Goal: Task Accomplishment & Management: Complete application form

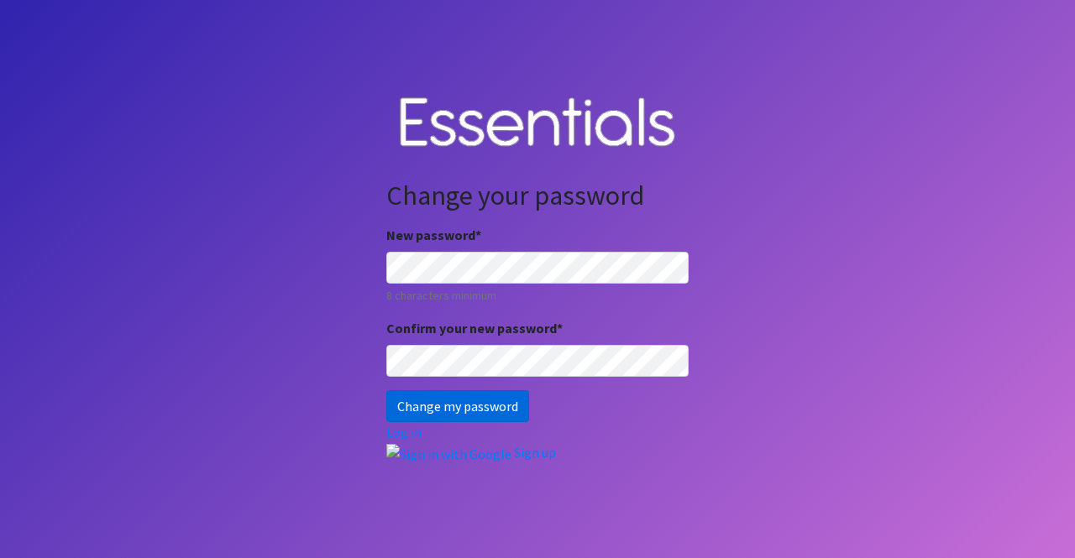
click at [411, 407] on input "Change my password" at bounding box center [457, 407] width 143 height 32
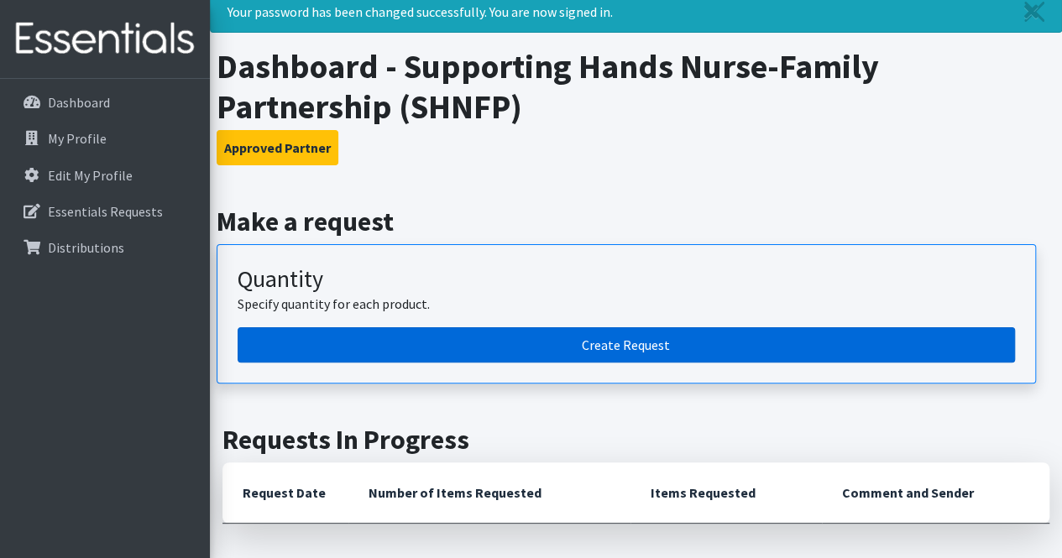
scroll to position [84, 0]
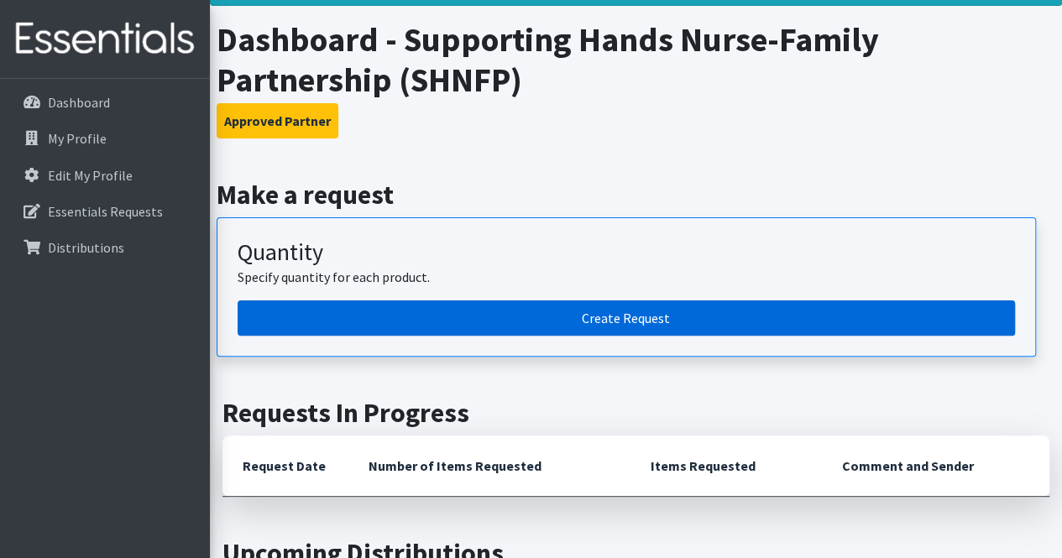
click at [602, 313] on link "Create Request" at bounding box center [627, 318] width 778 height 35
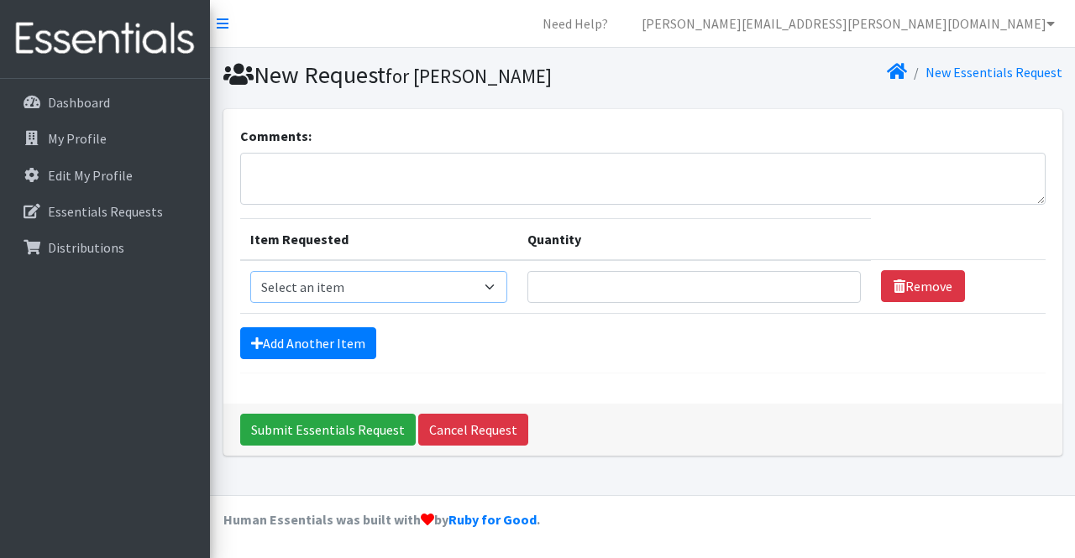
click at [351, 289] on select "Select an item Kids (Newborn) Kids (Size 1) Kids (Size 2) Kids (Size 3) Kids (S…" at bounding box center [378, 287] width 257 height 32
select select "11351"
click at [250, 271] on select "Select an item Kids (Newborn) Kids (Size 1) Kids (Size 2) Kids (Size 3) Kids (S…" at bounding box center [378, 287] width 257 height 32
click at [639, 288] on input "Quantity" at bounding box center [693, 287] width 333 height 32
click at [828, 290] on input "1" at bounding box center [693, 287] width 333 height 32
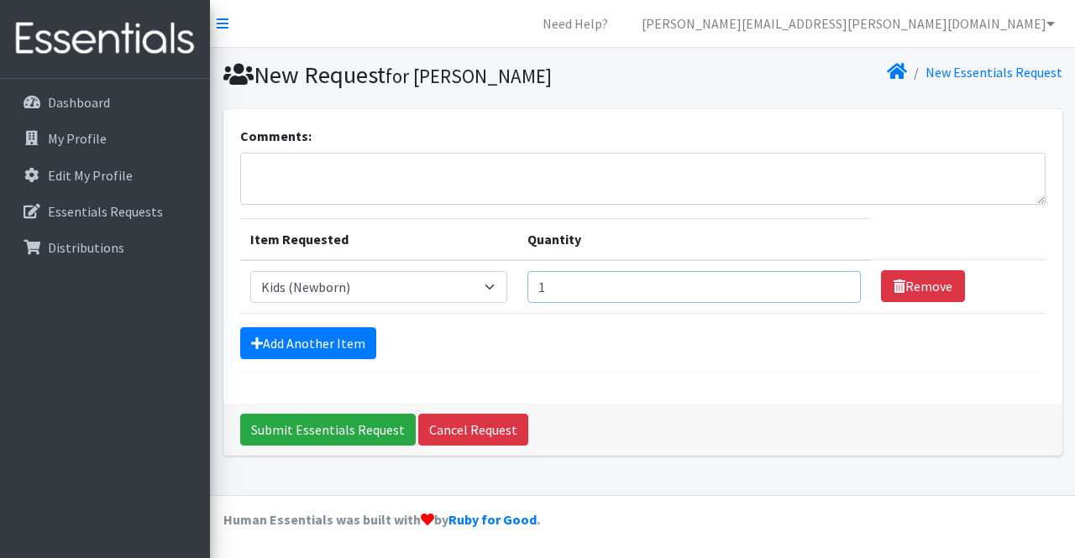
click at [834, 287] on input "1" at bounding box center [693, 287] width 333 height 32
click at [696, 285] on input "1" at bounding box center [693, 287] width 333 height 32
type input "1600"
click at [307, 338] on link "Add Another Item" at bounding box center [308, 344] width 136 height 32
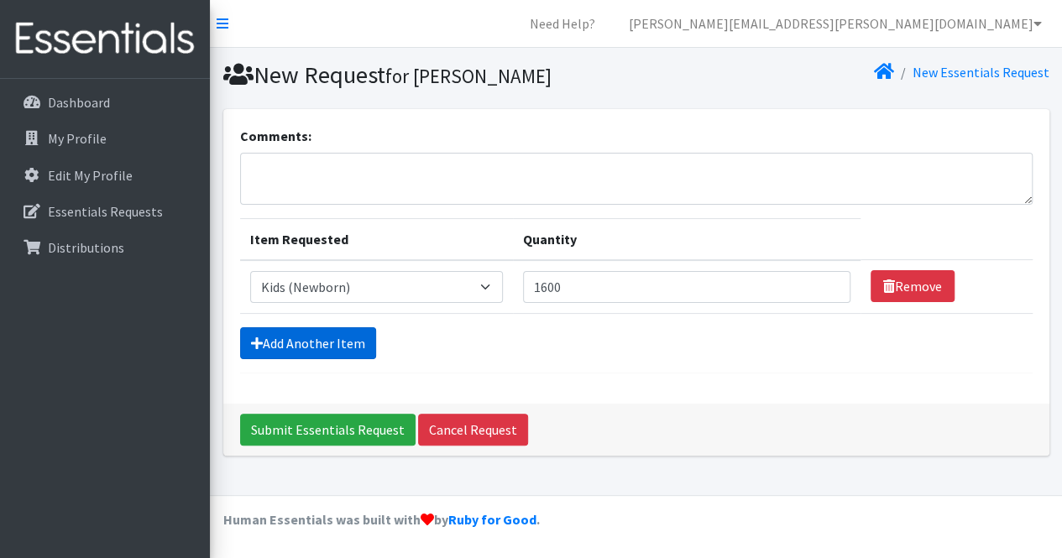
scroll to position [24, 0]
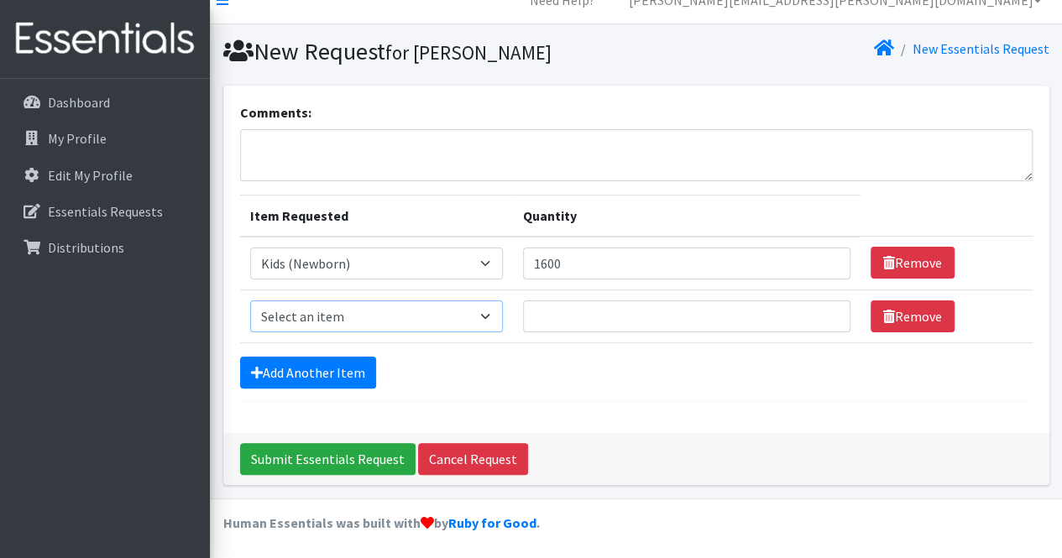
click at [363, 310] on select "Select an item Kids (Newborn) Kids (Size 1) Kids (Size 2) Kids (Size 3) Kids (S…" at bounding box center [376, 317] width 253 height 32
select select "11350"
click at [250, 301] on select "Select an item Kids (Newborn) Kids (Size 1) Kids (Size 2) Kids (Size 3) Kids (S…" at bounding box center [376, 317] width 253 height 32
click at [621, 314] on input "Quantity" at bounding box center [687, 317] width 328 height 32
type input "2600"
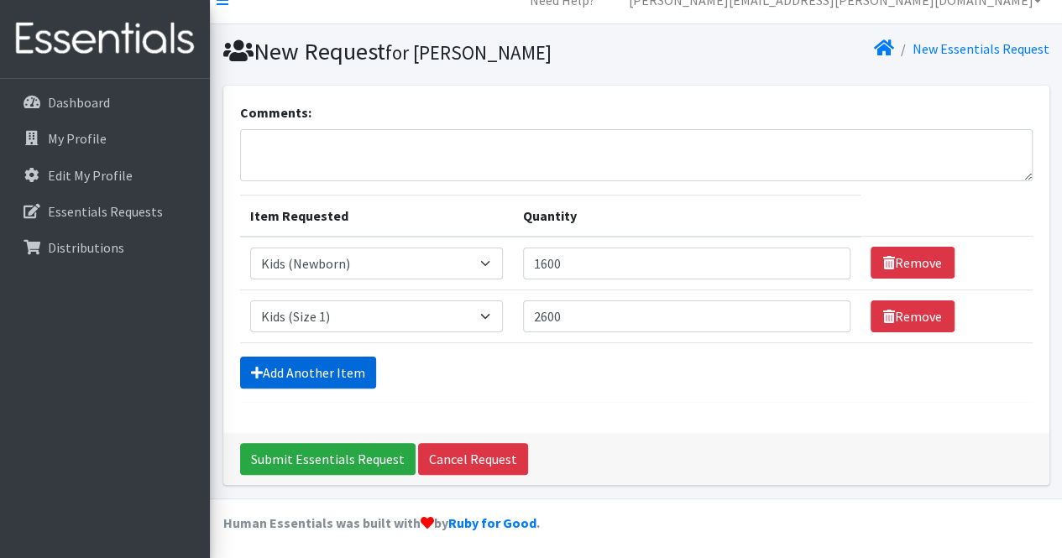
click at [297, 370] on link "Add Another Item" at bounding box center [308, 373] width 136 height 32
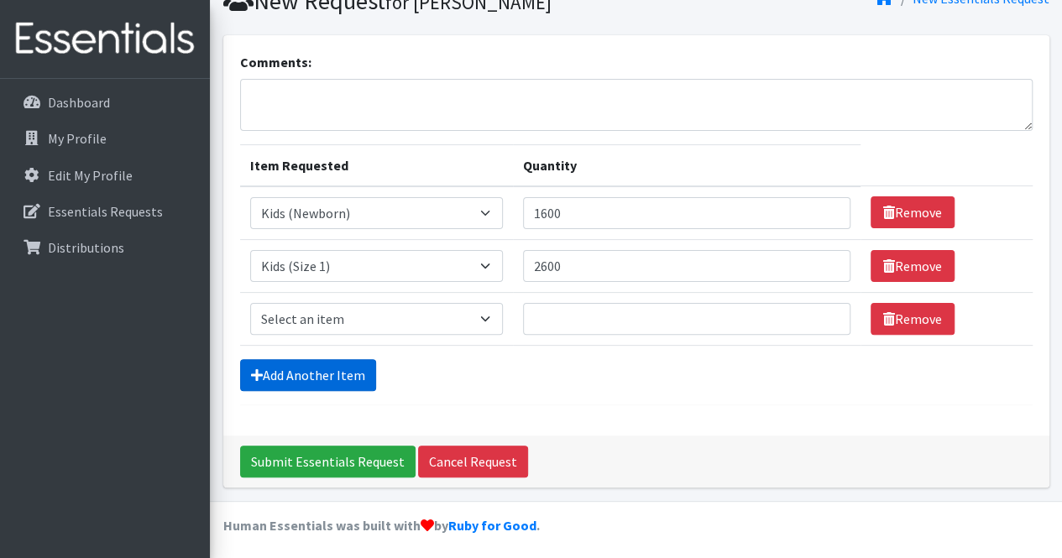
scroll to position [76, 0]
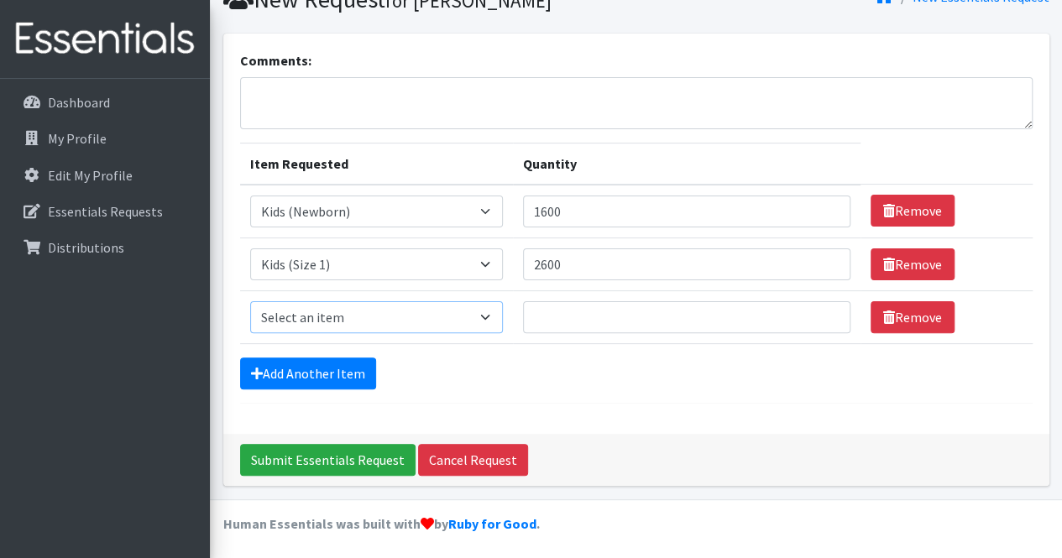
click at [389, 315] on select "Select an item Kids (Newborn) Kids (Size 1) Kids (Size 2) Kids (Size 3) Kids (S…" at bounding box center [376, 317] width 253 height 32
select select "11348"
click at [250, 301] on select "Select an item Kids (Newborn) Kids (Size 1) Kids (Size 2) Kids (Size 3) Kids (S…" at bounding box center [376, 317] width 253 height 32
click at [595, 315] on input "Quantity" at bounding box center [687, 317] width 328 height 32
type input "3400"
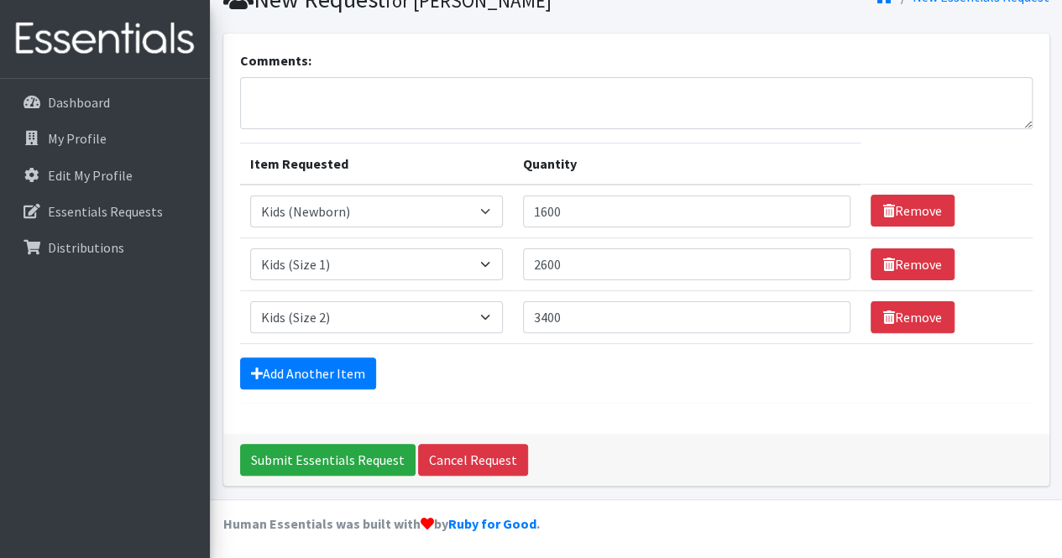
click at [611, 386] on form "Comments: Item Requested Quantity Item Requested Select an item Kids (Newborn) …" at bounding box center [636, 227] width 793 height 354
click at [317, 366] on link "Add Another Item" at bounding box center [308, 374] width 136 height 32
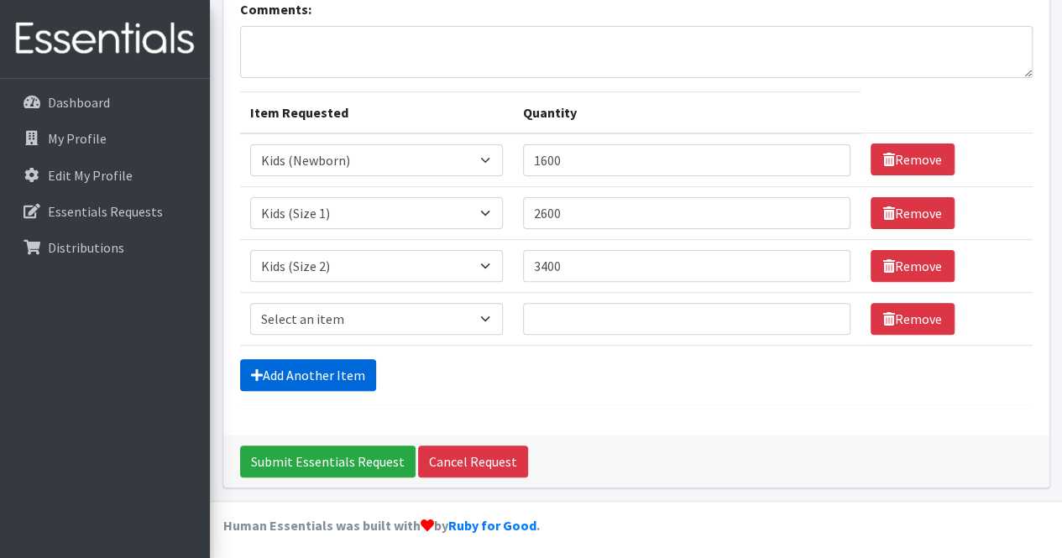
scroll to position [128, 0]
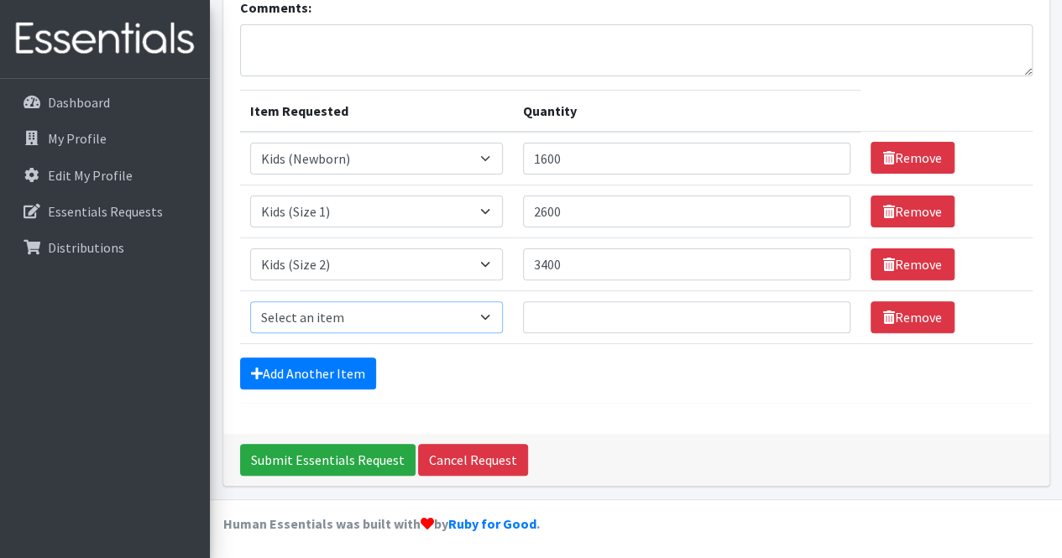
click at [406, 314] on select "Select an item Kids (Newborn) Kids (Size 1) Kids (Size 2) Kids (Size 3) Kids (S…" at bounding box center [376, 317] width 253 height 32
select select "11361"
click at [250, 301] on select "Select an item Kids (Newborn) Kids (Size 1) Kids (Size 2) Kids (Size 3) Kids (S…" at bounding box center [376, 317] width 253 height 32
click at [551, 313] on input "Quantity" at bounding box center [687, 317] width 328 height 32
type input "3400"
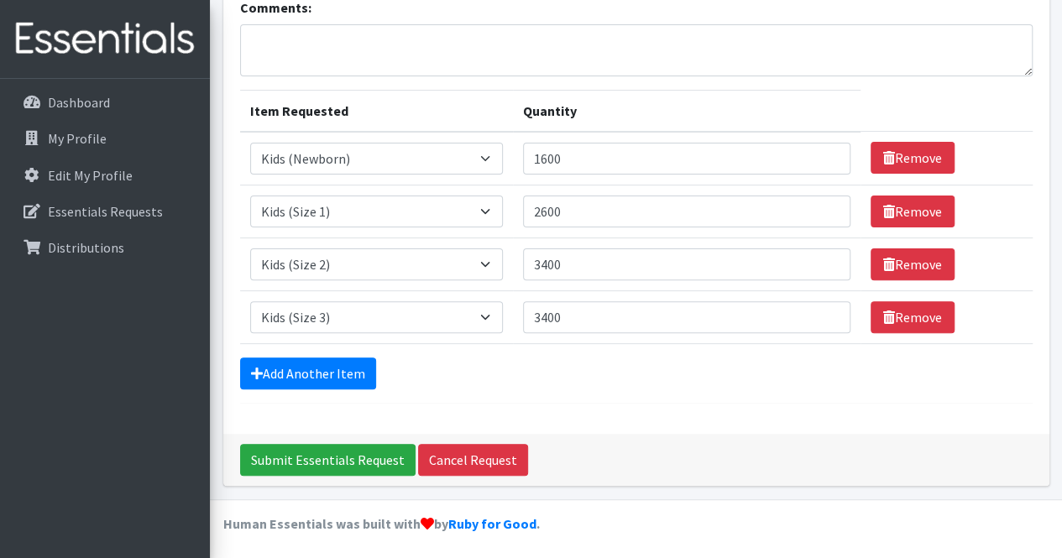
click at [637, 391] on form "Comments: Item Requested Quantity Item Requested Select an item Kids (Newborn) …" at bounding box center [636, 200] width 793 height 406
click at [335, 366] on link "Add Another Item" at bounding box center [308, 374] width 136 height 32
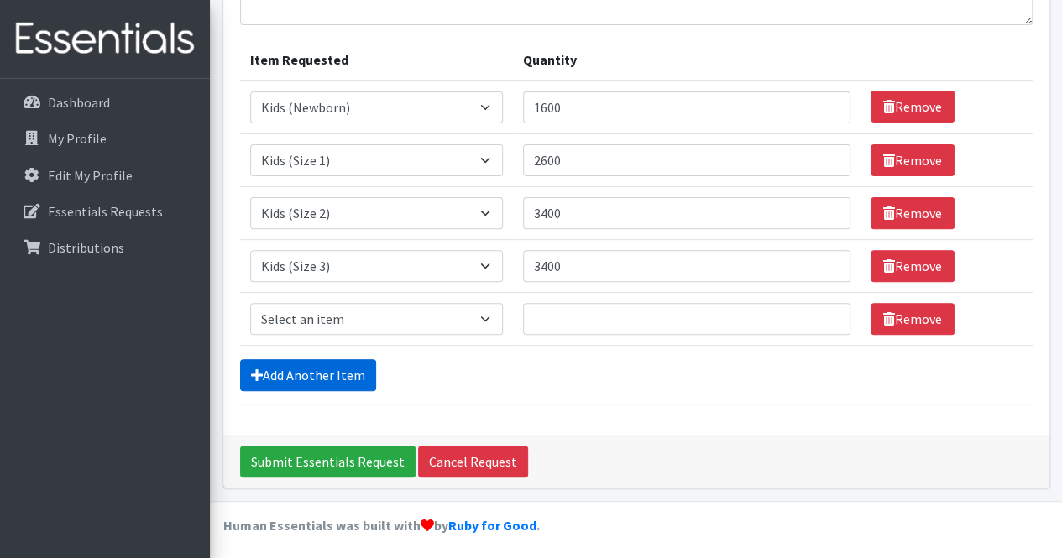
scroll to position [181, 0]
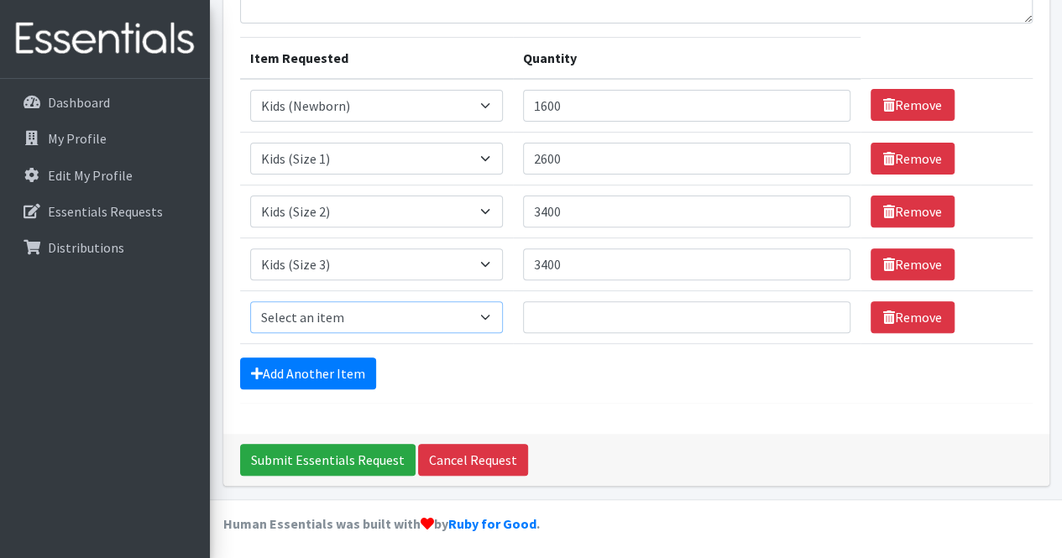
click at [369, 318] on select "Select an item Kids (Newborn) Kids (Size 1) Kids (Size 2) Kids (Size 3) Kids (S…" at bounding box center [376, 317] width 253 height 32
select select "11349"
click at [250, 301] on select "Select an item Kids (Newborn) Kids (Size 1) Kids (Size 2) Kids (Size 3) Kids (S…" at bounding box center [376, 317] width 253 height 32
click at [598, 323] on input "Quantity" at bounding box center [687, 317] width 328 height 32
type input "4400"
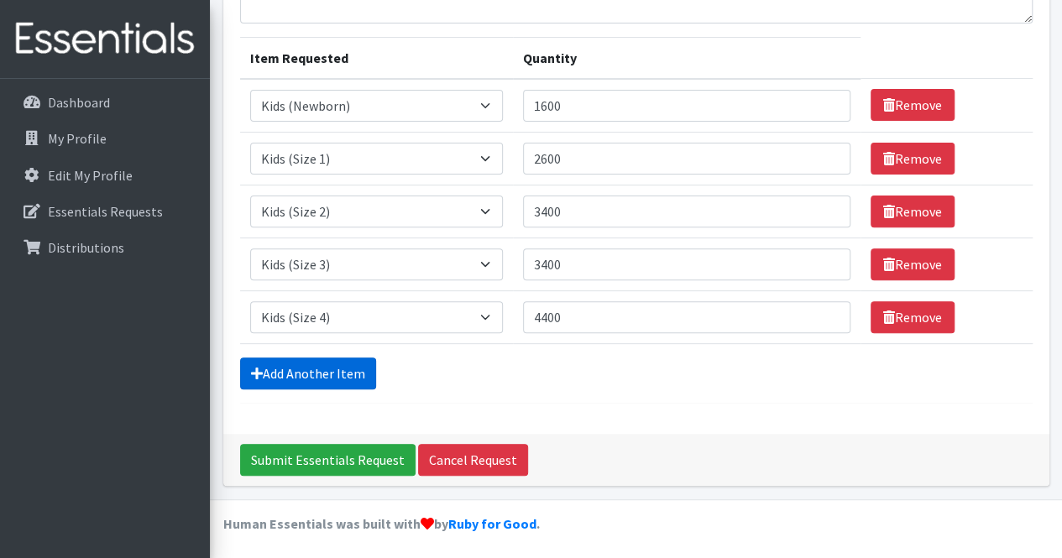
click at [331, 370] on link "Add Another Item" at bounding box center [308, 374] width 136 height 32
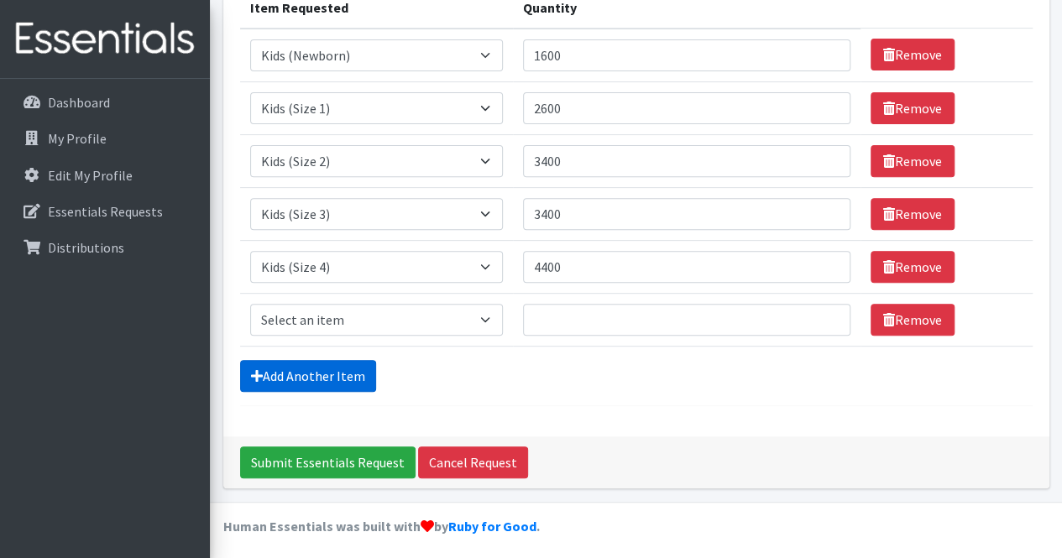
scroll to position [233, 0]
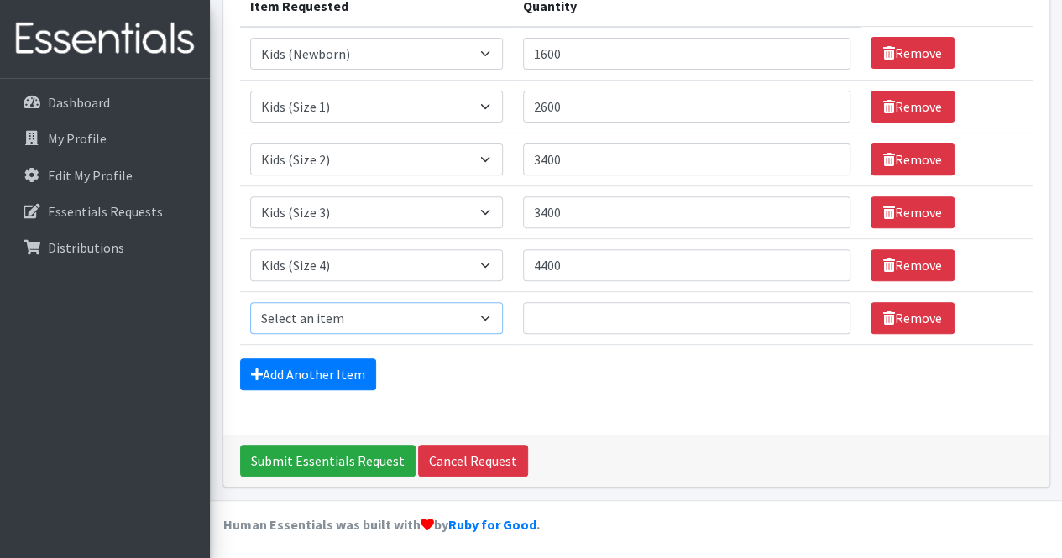
click at [438, 322] on select "Select an item Kids (Newborn) Kids (Size 1) Kids (Size 2) Kids (Size 3) Kids (S…" at bounding box center [376, 318] width 253 height 32
select select "11322"
click at [250, 302] on select "Select an item Kids (Newborn) Kids (Size 1) Kids (Size 2) Kids (Size 3) Kids (S…" at bounding box center [376, 318] width 253 height 32
click at [578, 318] on input "Quantity" at bounding box center [687, 318] width 328 height 32
type input "3400"
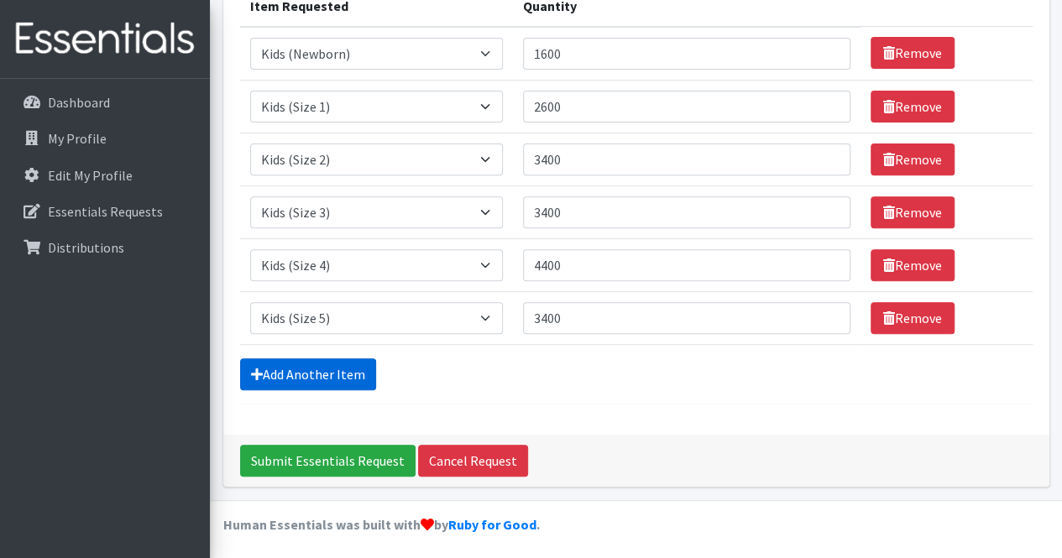
click at [344, 369] on link "Add Another Item" at bounding box center [308, 375] width 136 height 32
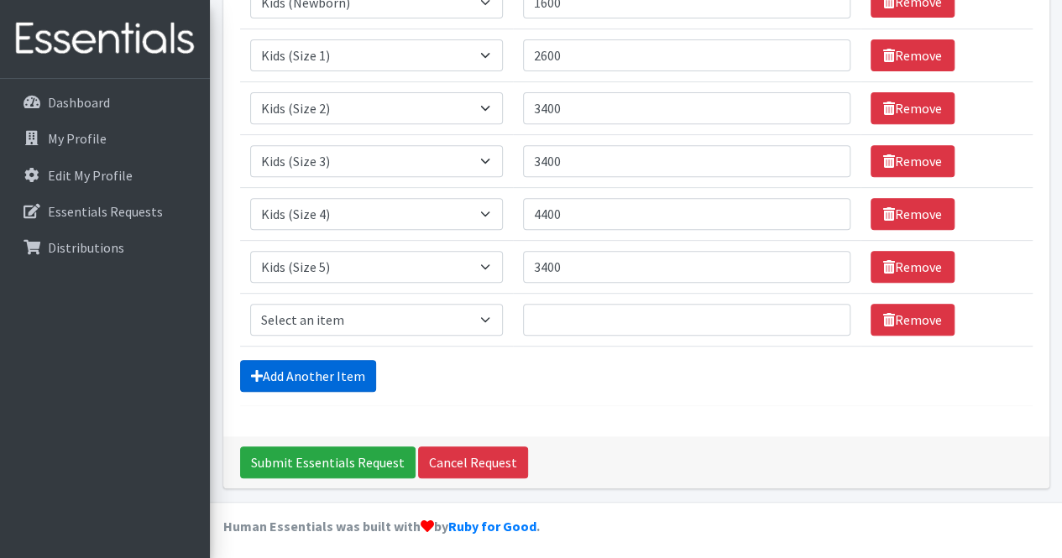
scroll to position [286, 0]
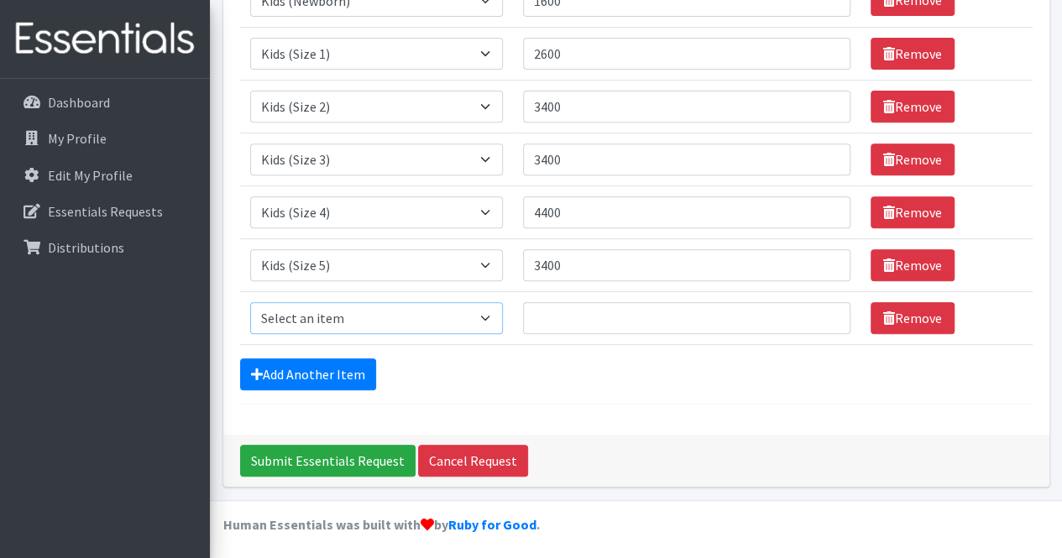
click at [333, 311] on select "Select an item Kids (Newborn) Kids (Size 1) Kids (Size 2) Kids (Size 3) Kids (S…" at bounding box center [376, 318] width 253 height 32
select select "11346"
click at [250, 302] on select "Select an item Kids (Newborn) Kids (Size 1) Kids (Size 2) Kids (Size 3) Kids (S…" at bounding box center [376, 318] width 253 height 32
click at [595, 319] on input "Quantity" at bounding box center [687, 318] width 328 height 32
type input "3200"
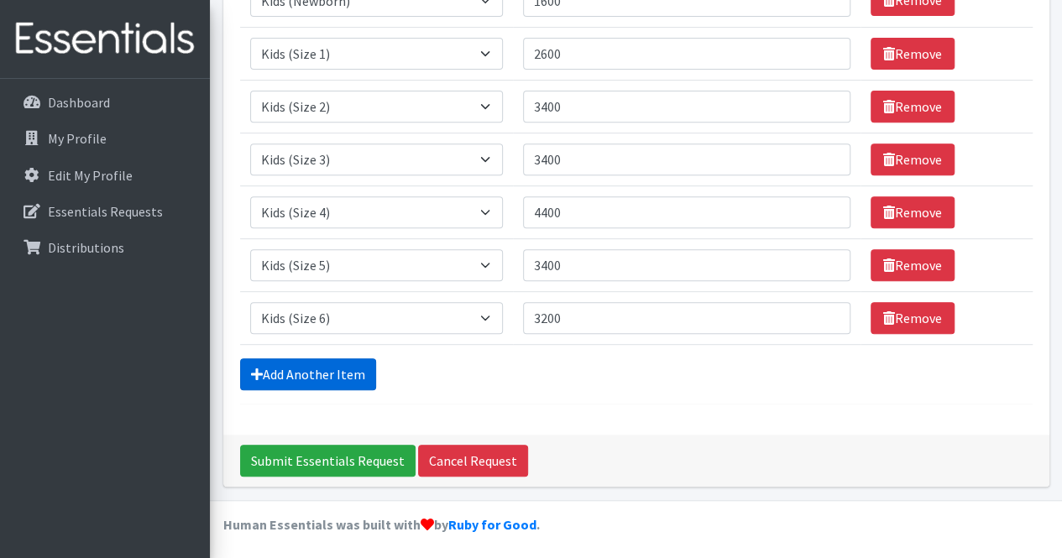
click at [366, 367] on link "Add Another Item" at bounding box center [308, 375] width 136 height 32
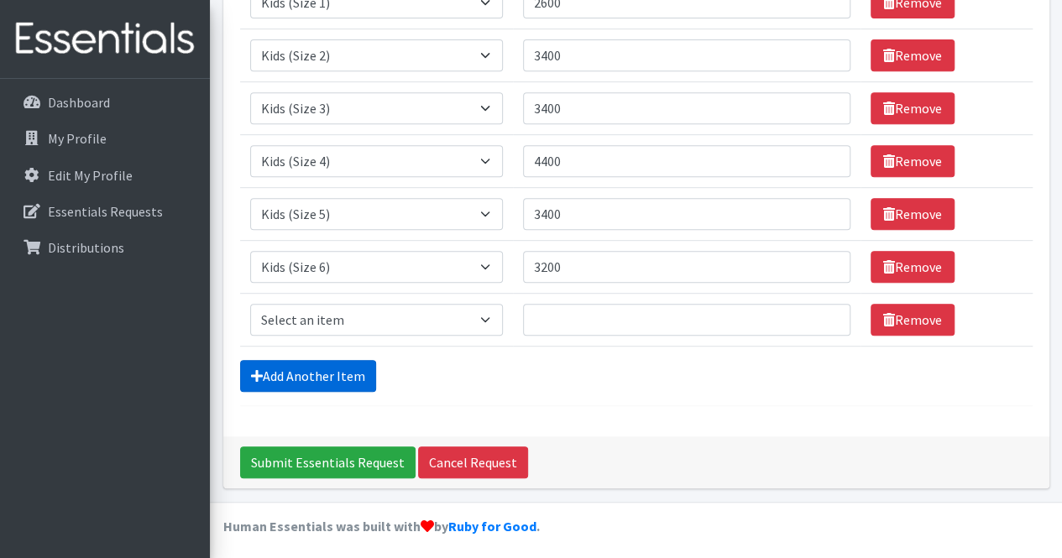
scroll to position [339, 0]
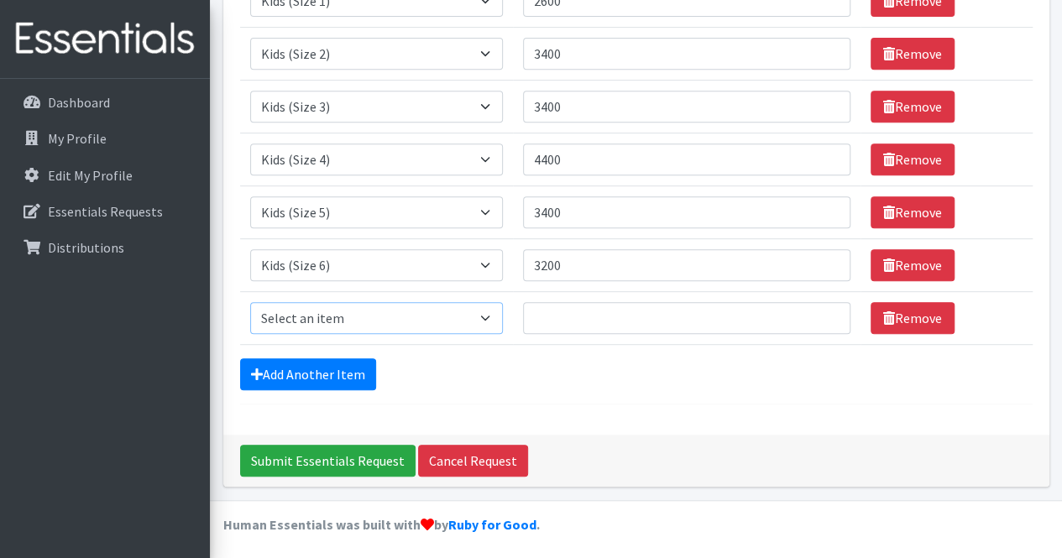
click at [357, 312] on select "Select an item Kids (Newborn) Kids (Size 1) Kids (Size 2) Kids (Size 3) Kids (S…" at bounding box center [376, 318] width 253 height 32
select select "14461"
click at [250, 302] on select "Select an item Kids (Newborn) Kids (Size 1) Kids (Size 2) Kids (Size 3) Kids (S…" at bounding box center [376, 318] width 253 height 32
click at [562, 317] on input "Quantity" at bounding box center [687, 318] width 328 height 32
type input "2200"
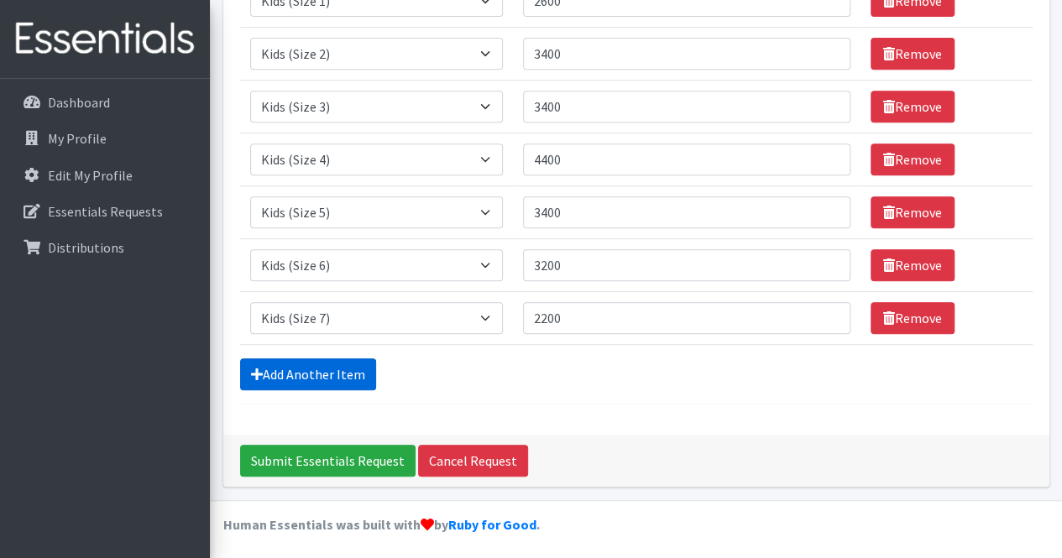
drag, startPoint x: 317, startPoint y: 375, endPoint x: 429, endPoint y: 424, distance: 123.0
click at [316, 375] on link "Add Another Item" at bounding box center [308, 375] width 136 height 32
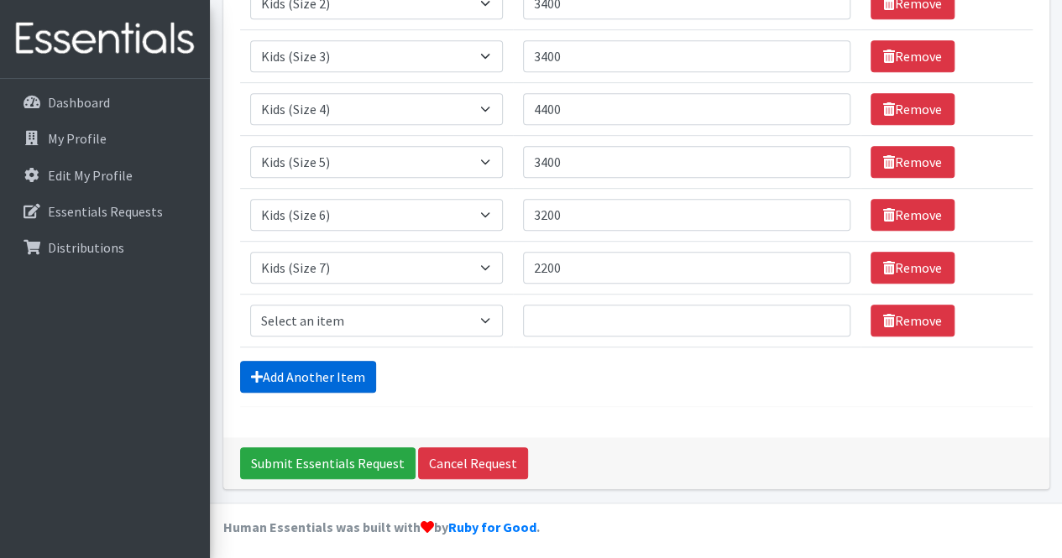
scroll to position [391, 0]
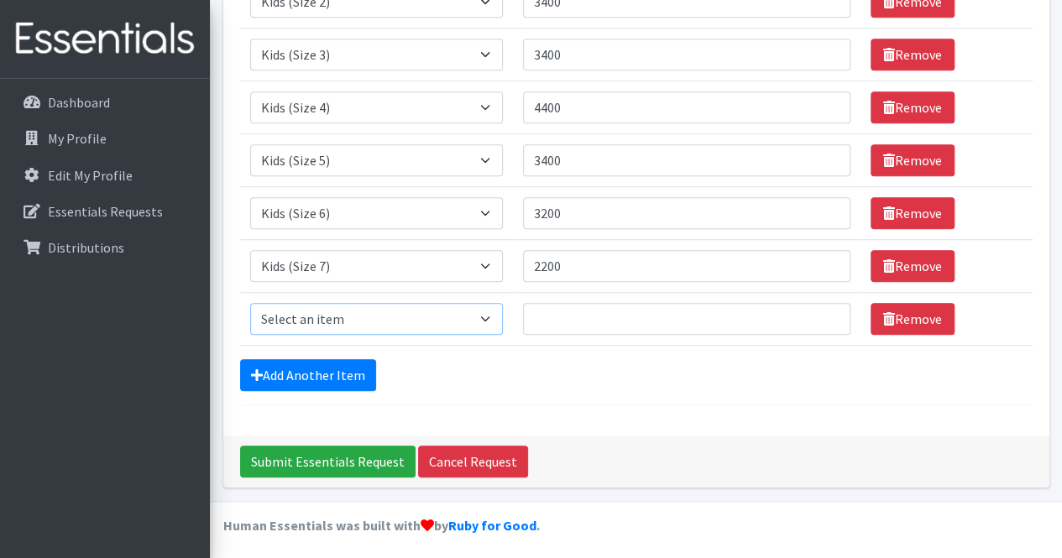
click at [339, 315] on select "Select an item Kids (Newborn) Kids (Size 1) Kids (Size 2) Kids (Size 3) Kids (S…" at bounding box center [376, 319] width 253 height 32
select select "11344"
click at [250, 303] on select "Select an item Kids (Newborn) Kids (Size 1) Kids (Size 2) Kids (Size 3) Kids (S…" at bounding box center [376, 319] width 253 height 32
click at [564, 315] on input "Quantity" at bounding box center [687, 319] width 328 height 32
type input "408"
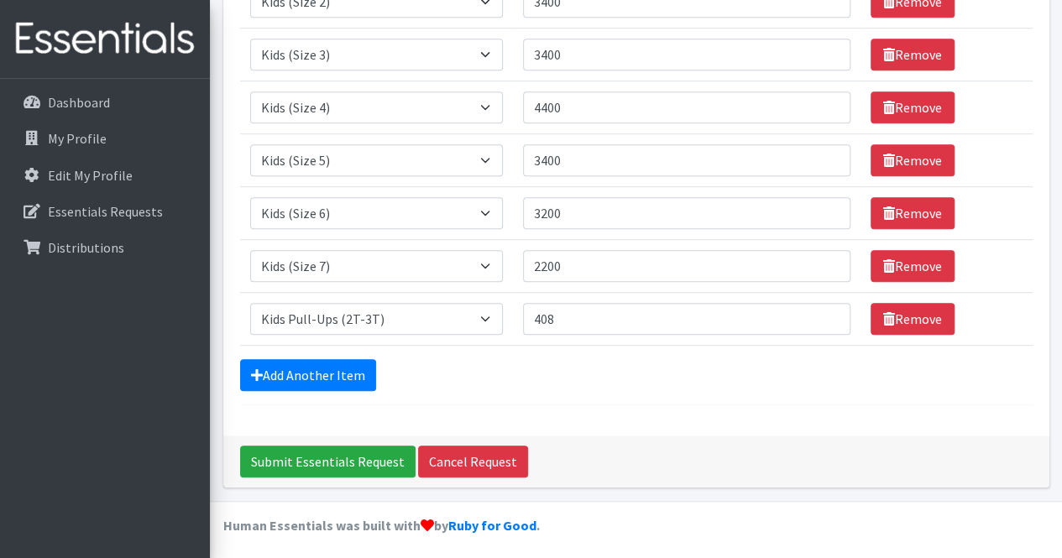
click at [541, 375] on div "Add Another Item" at bounding box center [636, 375] width 793 height 32
click at [299, 369] on link "Add Another Item" at bounding box center [308, 375] width 136 height 32
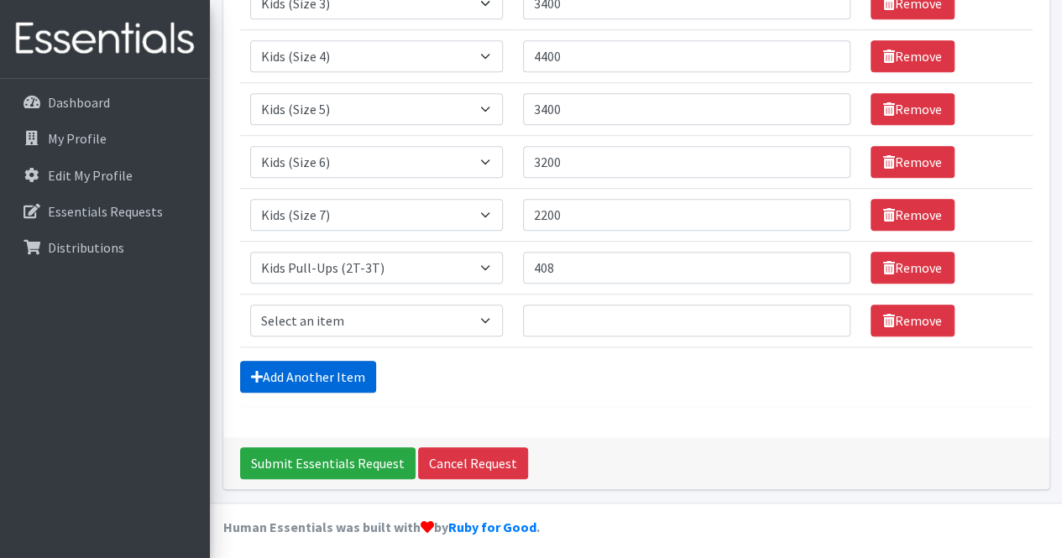
scroll to position [444, 0]
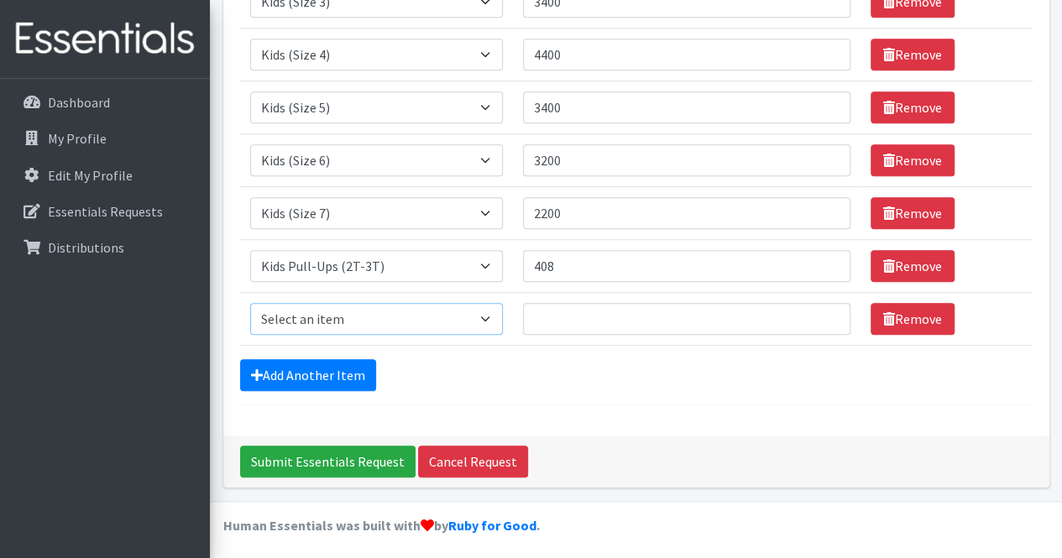
click at [343, 322] on select "Select an item Kids (Newborn) Kids (Size 1) Kids (Size 2) Kids (Size 3) Kids (S…" at bounding box center [376, 319] width 253 height 32
select select "11340"
click at [250, 303] on select "Select an item Kids (Newborn) Kids (Size 1) Kids (Size 2) Kids (Size 3) Kids (S…" at bounding box center [376, 319] width 253 height 32
click at [573, 316] on input "Quantity" at bounding box center [687, 319] width 328 height 32
type input "240"
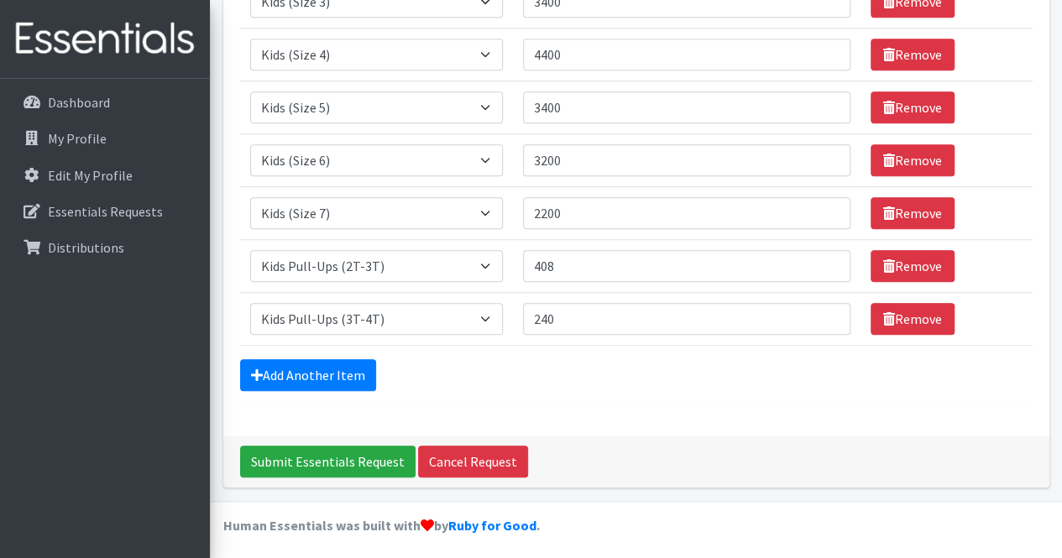
click at [578, 383] on div "Add Another Item" at bounding box center [636, 375] width 793 height 32
click at [312, 366] on link "Add Another Item" at bounding box center [308, 375] width 136 height 32
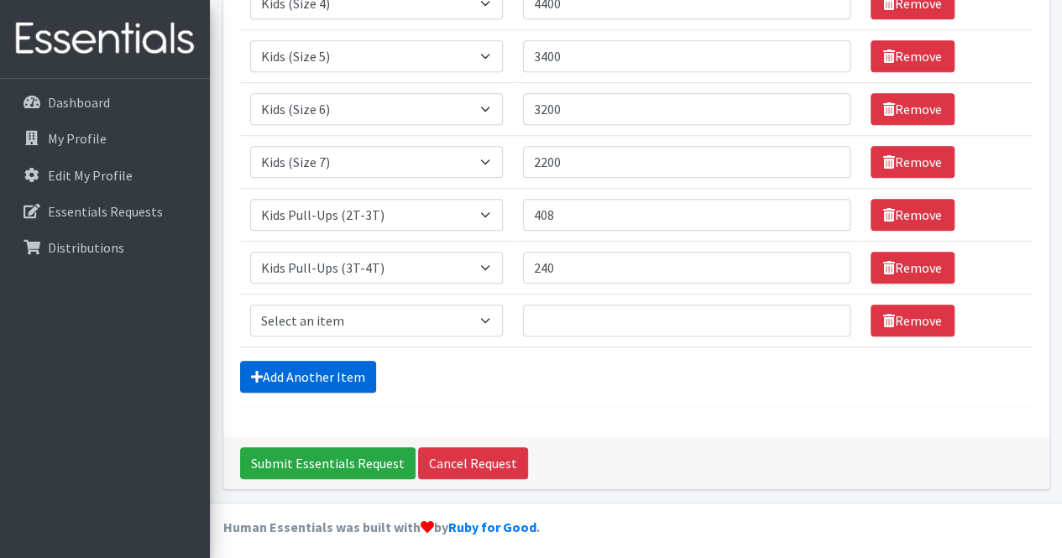
scroll to position [497, 0]
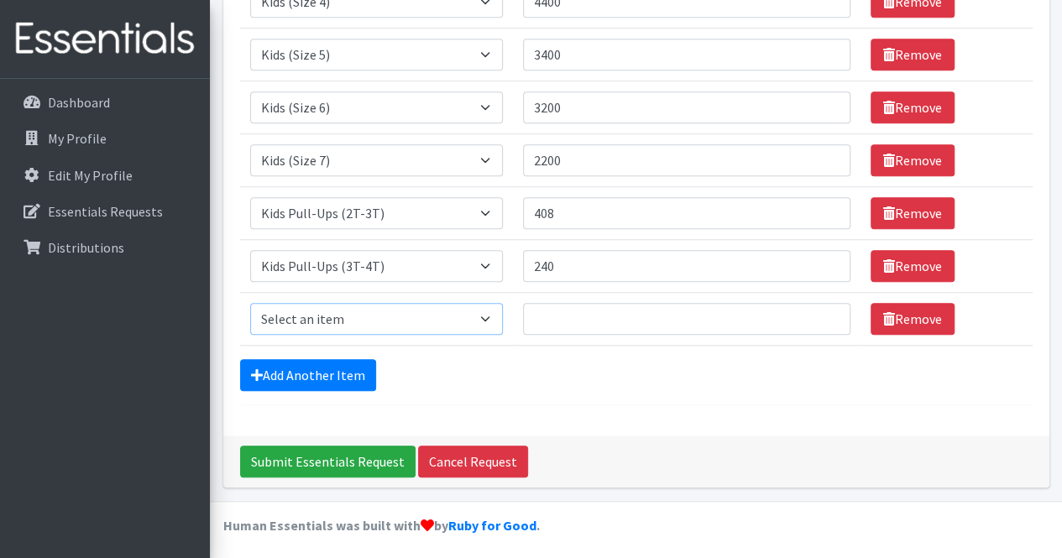
click at [349, 318] on select "Select an item Kids (Newborn) Kids (Size 1) Kids (Size 2) Kids (Size 3) Kids (S…" at bounding box center [376, 319] width 253 height 32
select select "11343"
click at [250, 303] on select "Select an item Kids (Newborn) Kids (Size 1) Kids (Size 2) Kids (Size 3) Kids (S…" at bounding box center [376, 319] width 253 height 32
click at [576, 318] on input "Quantity" at bounding box center [687, 319] width 328 height 32
type input "19200"
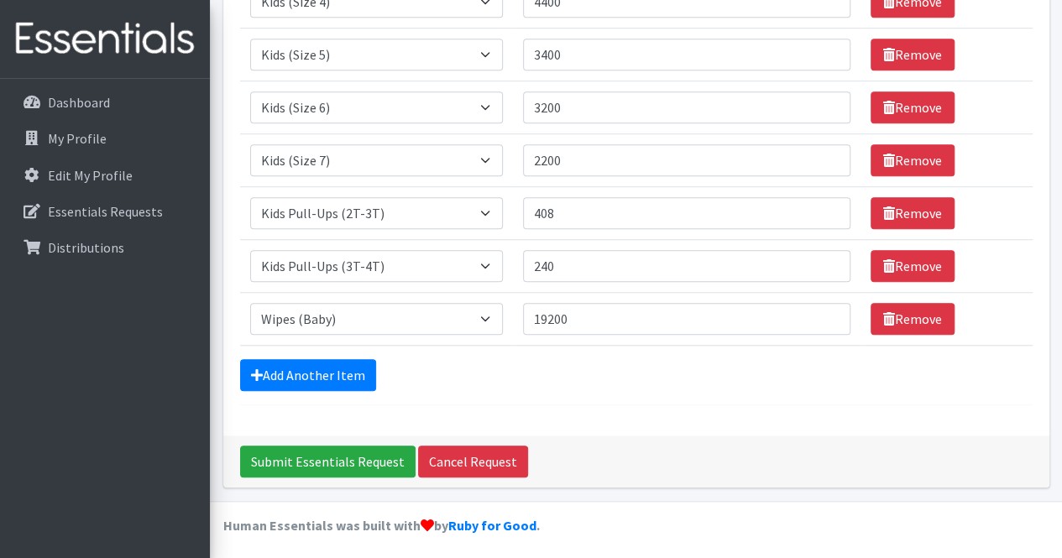
click at [618, 401] on div "Comments: Item Requested Quantity Item Requested Select an item Kids (Newborn) …" at bounding box center [636, 24] width 826 height 824
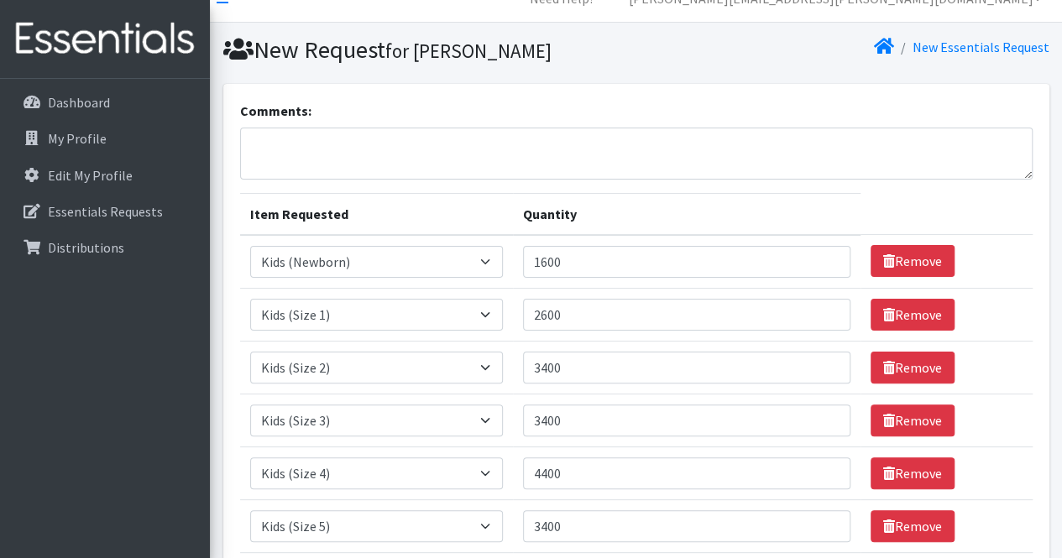
scroll to position [0, 0]
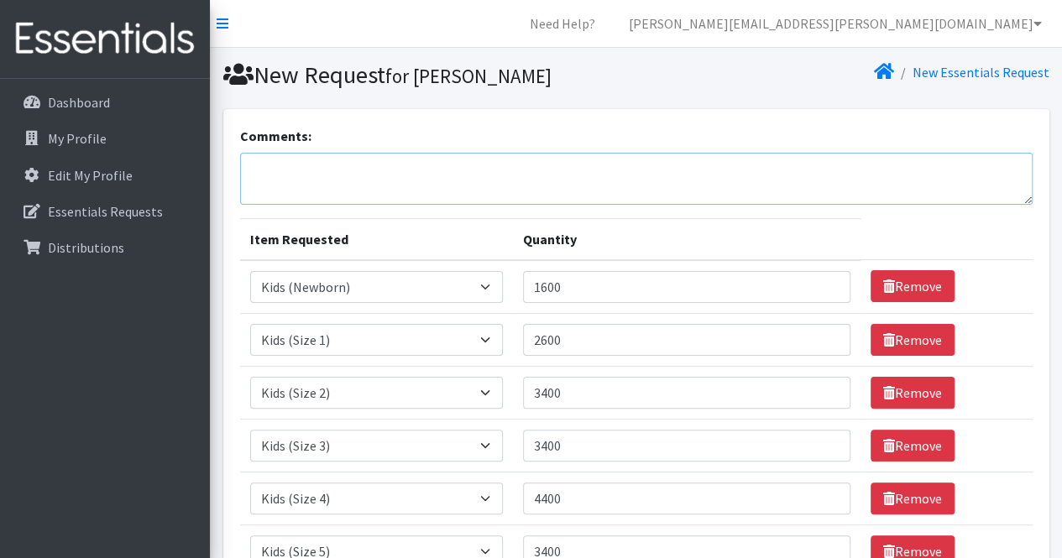
click at [420, 170] on textarea "Comments:" at bounding box center [636, 179] width 793 height 52
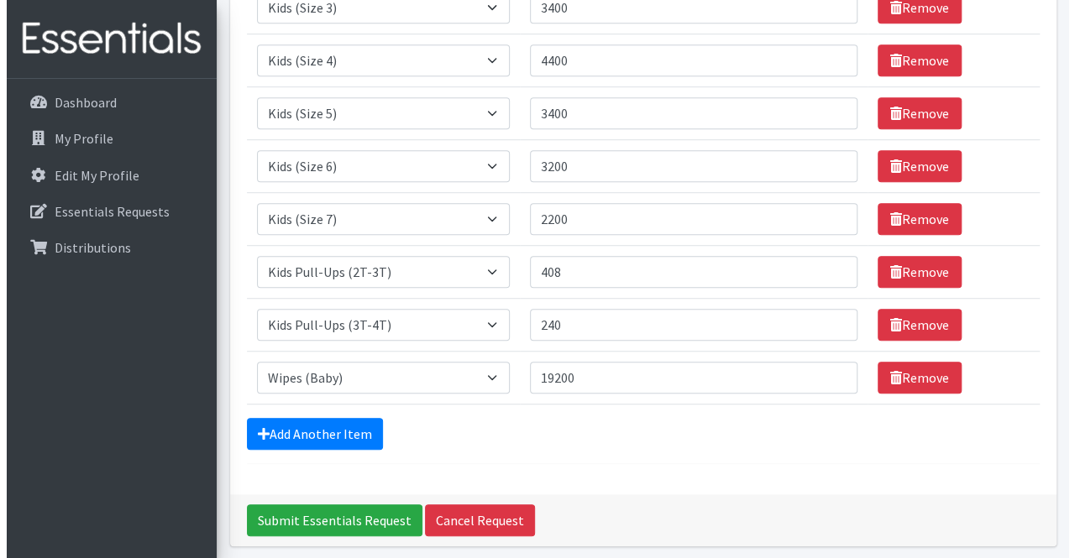
scroll to position [497, 0]
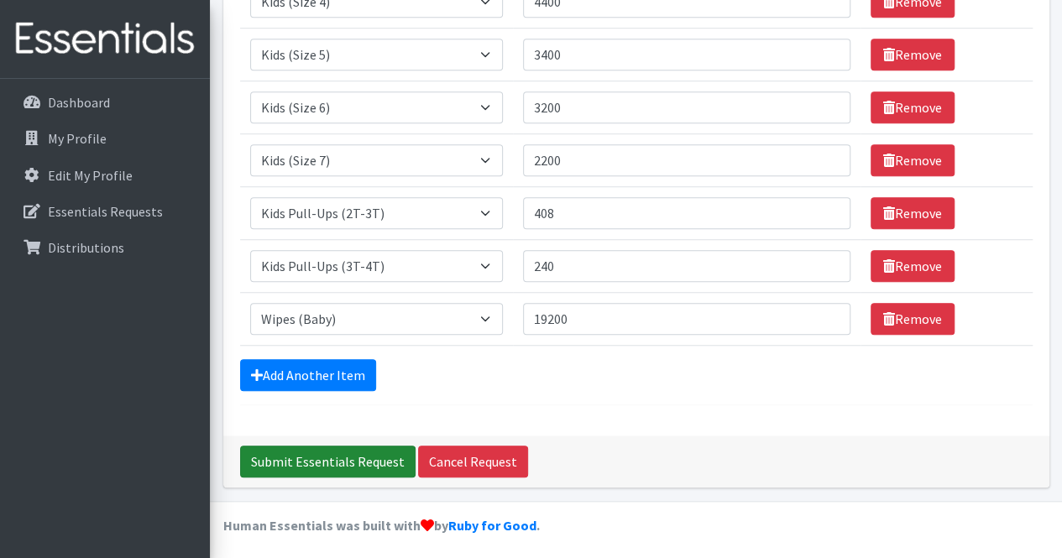
type textarea "Q4 Order - SHNFP"
click at [312, 458] on input "Submit Essentials Request" at bounding box center [328, 462] width 176 height 32
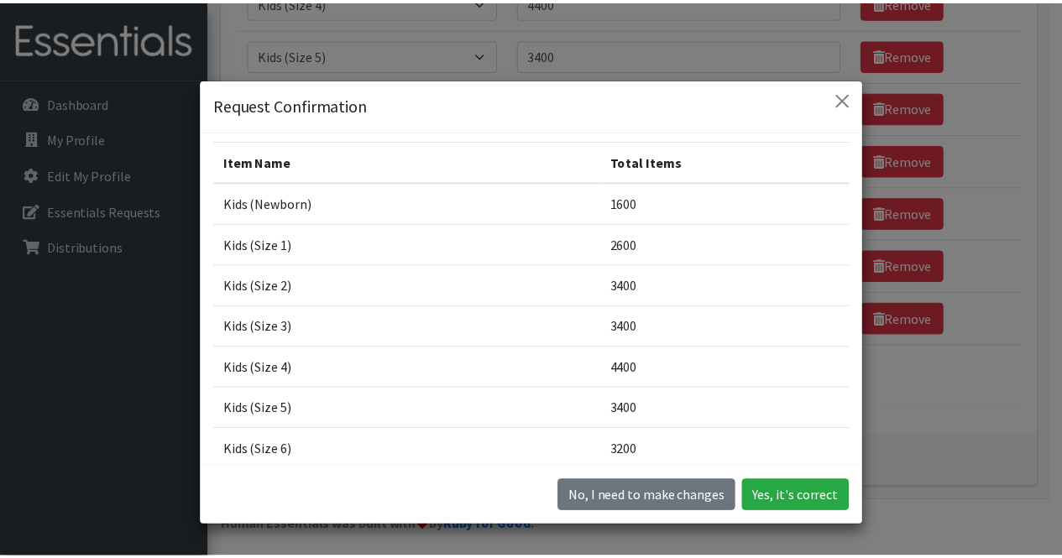
scroll to position [0, 0]
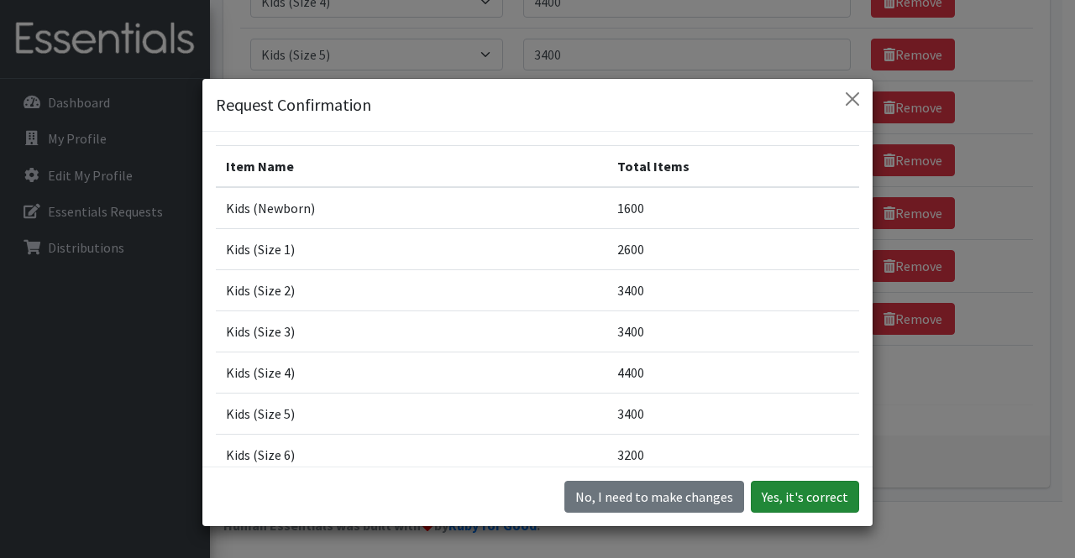
click at [812, 500] on button "Yes, it's correct" at bounding box center [805, 497] width 108 height 32
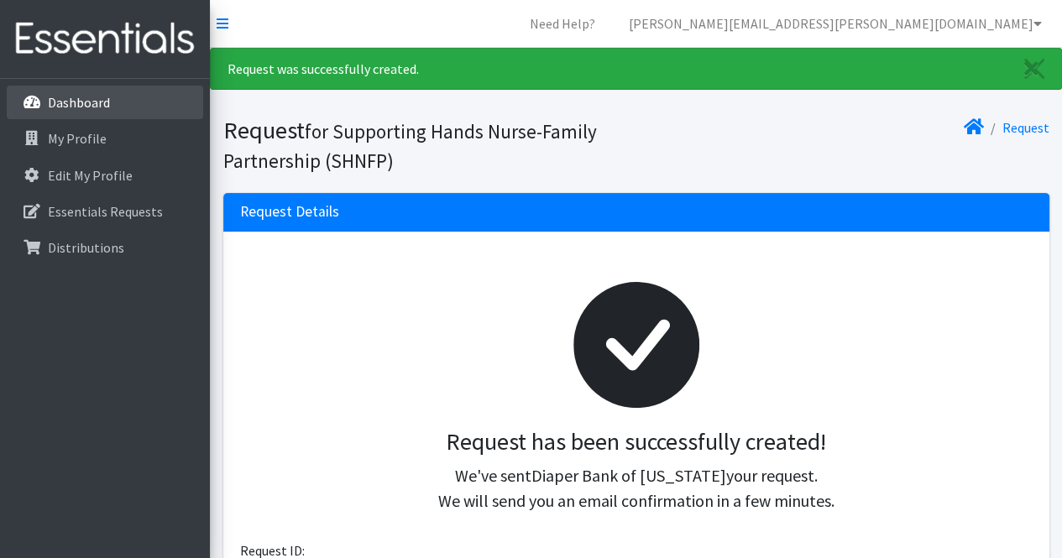
click at [113, 109] on link "Dashboard" at bounding box center [105, 103] width 197 height 34
